Goal: Task Accomplishment & Management: Manage account settings

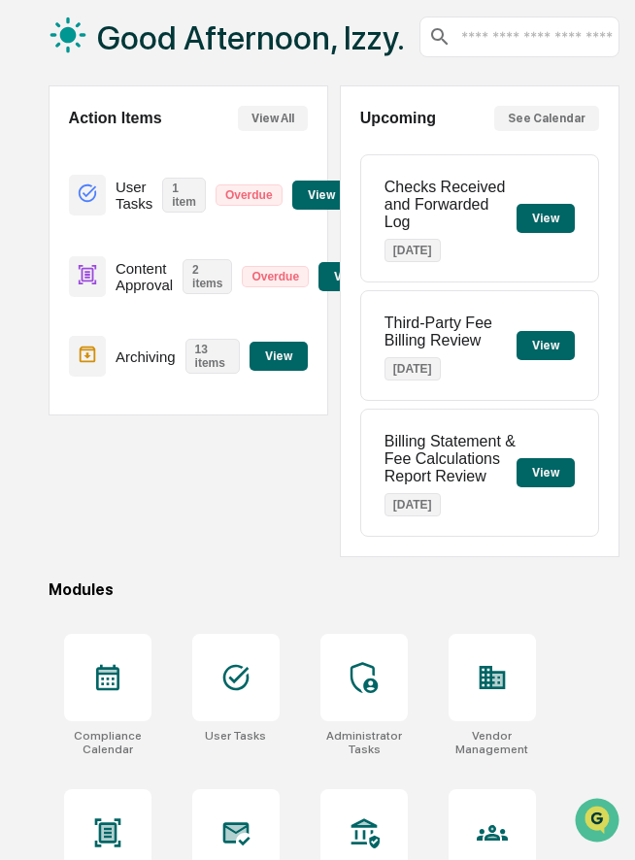
scroll to position [117, 0]
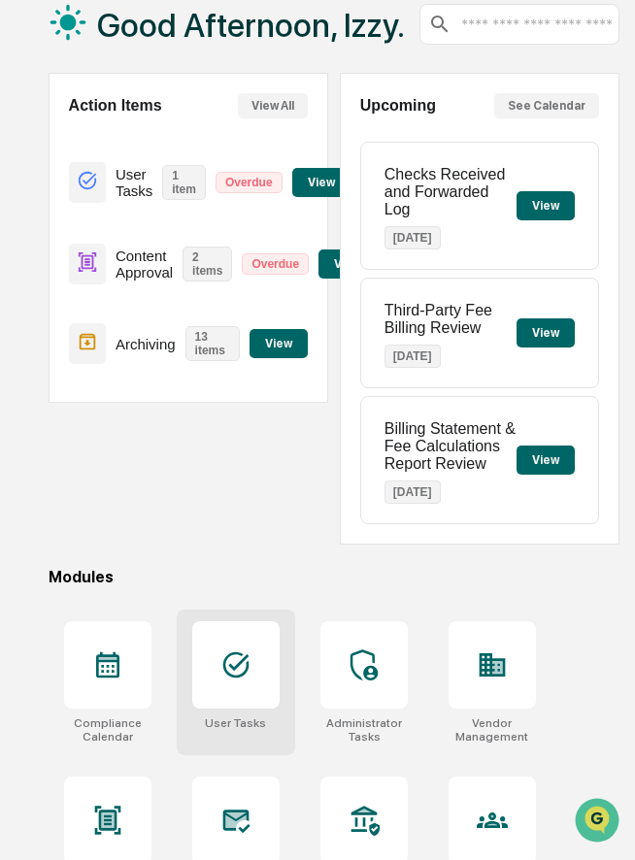
click at [218, 668] on div at bounding box center [235, 664] width 87 height 87
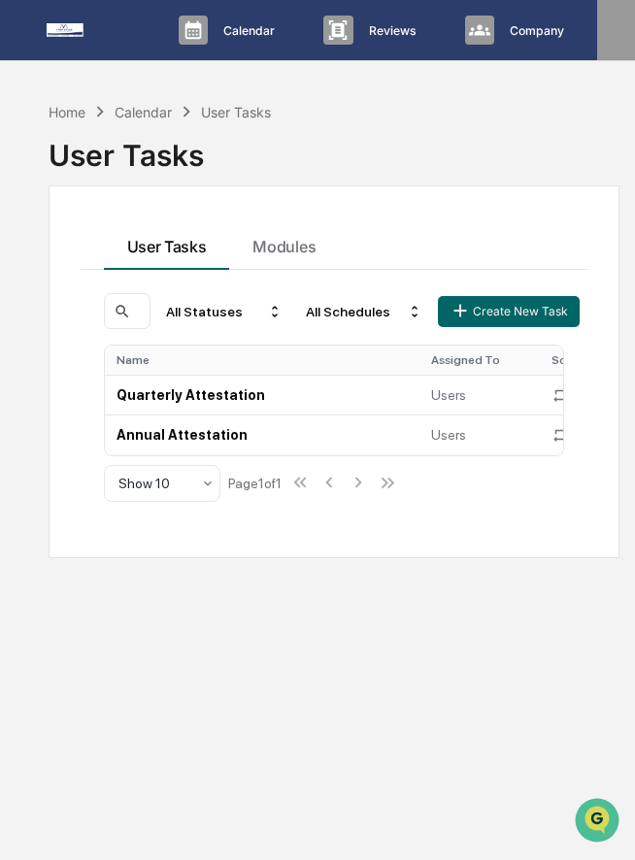
click at [619, 30] on icon at bounding box center [628, 30] width 18 height 18
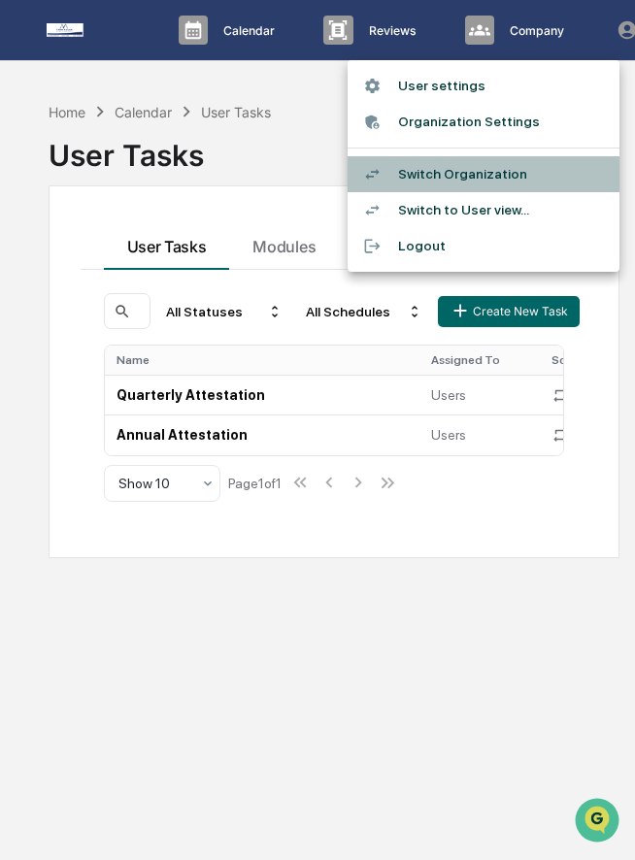
click at [486, 168] on li "Switch Organization" at bounding box center [484, 174] width 272 height 36
